Goal: Task Accomplishment & Management: Complete application form

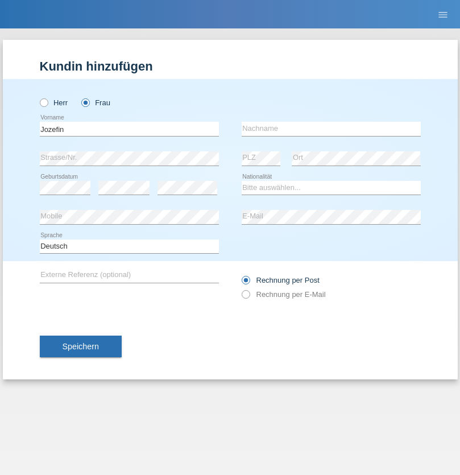
type input "Jozefin"
click at [331, 129] on input "text" at bounding box center [331, 129] width 179 height 14
type input "Bytyqi"
select select "CH"
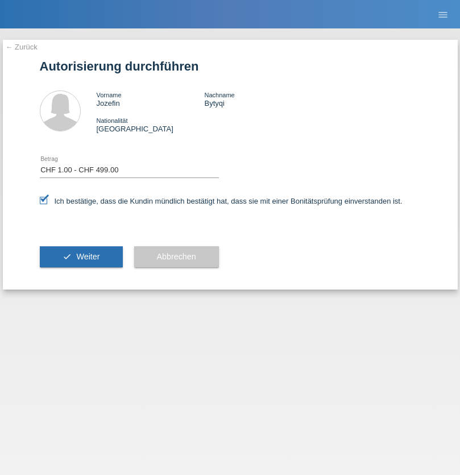
select select "1"
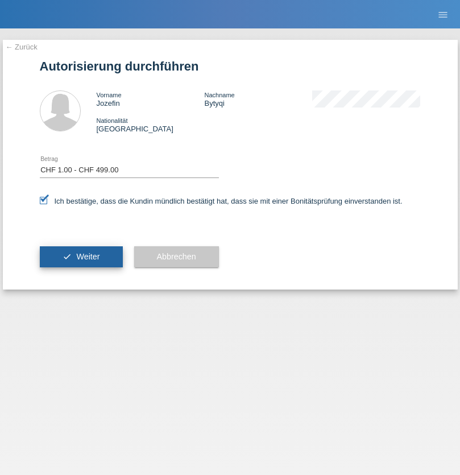
click at [81, 257] on span "Weiter" at bounding box center [87, 256] width 23 height 9
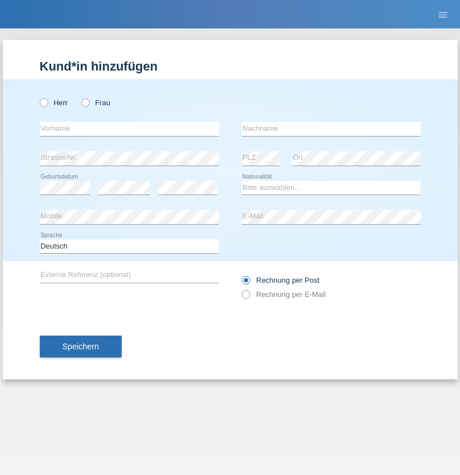
radio input "true"
click at [129, 129] on input "text" at bounding box center [129, 129] width 179 height 14
type input "[PERSON_NAME]"
click at [331, 129] on input "text" at bounding box center [331, 129] width 179 height 14
type input "Sejfijaj"
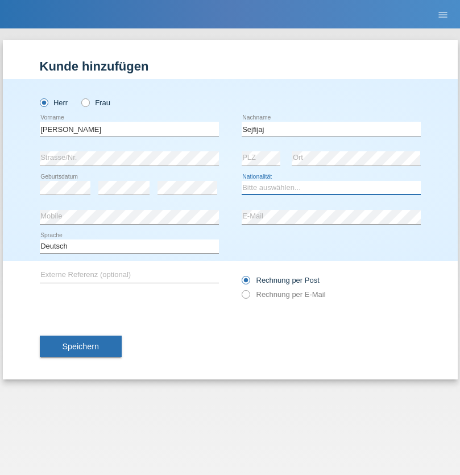
select select "CH"
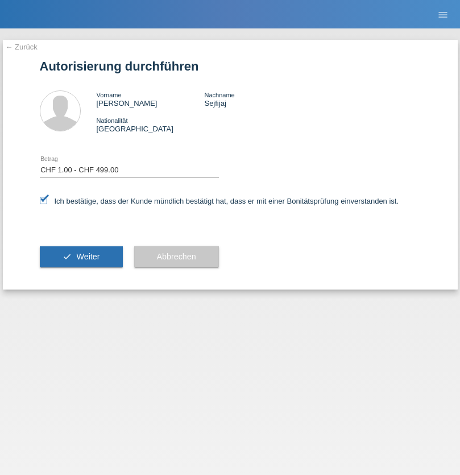
select select "1"
click at [81, 257] on span "Weiter" at bounding box center [87, 256] width 23 height 9
